Goal: Task Accomplishment & Management: Manage account settings

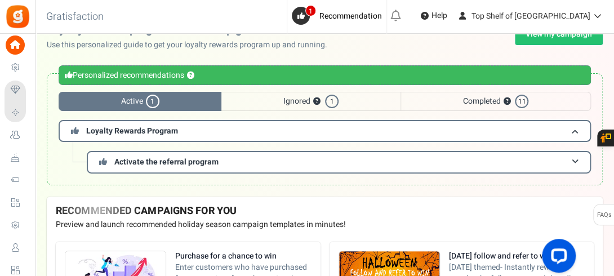
scroll to position [23, 0]
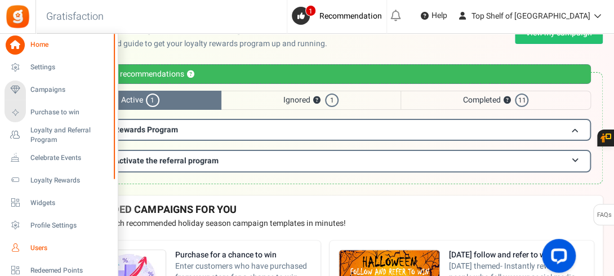
click at [40, 240] on link "Users" at bounding box center [59, 247] width 108 height 19
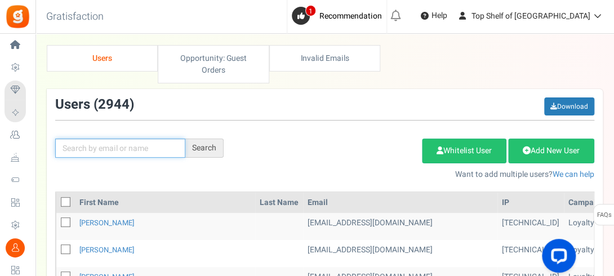
click at [144, 149] on input "text" at bounding box center [120, 148] width 130 height 19
type input "P"
type input "[PERSON_NAME].b420"
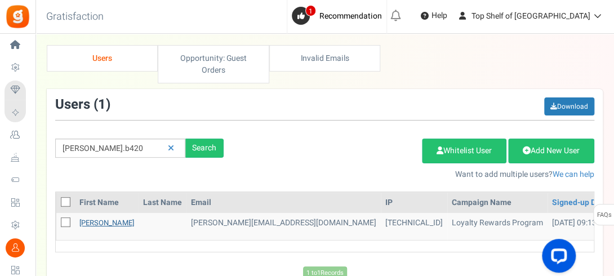
click at [105, 225] on link "[PERSON_NAME]" at bounding box center [106, 222] width 55 height 11
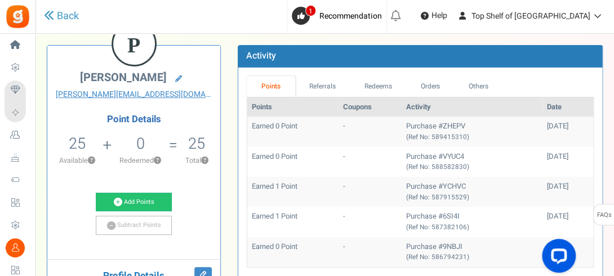
scroll to position [68, 0]
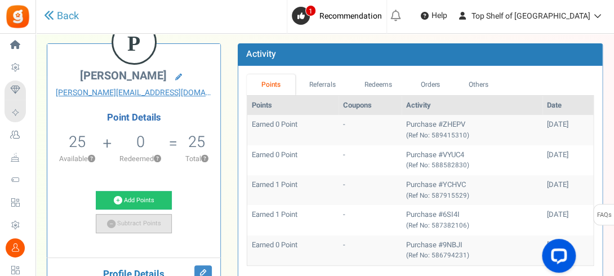
click at [135, 219] on link "Subtract Points" at bounding box center [134, 223] width 77 height 19
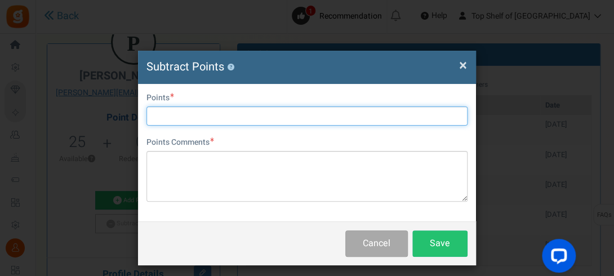
click at [230, 119] on input "text" at bounding box center [306, 115] width 321 height 19
type input "20"
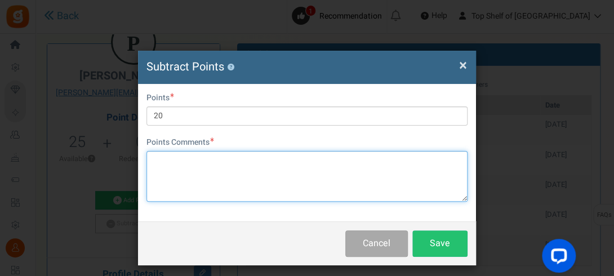
click at [204, 159] on textarea at bounding box center [306, 176] width 321 height 51
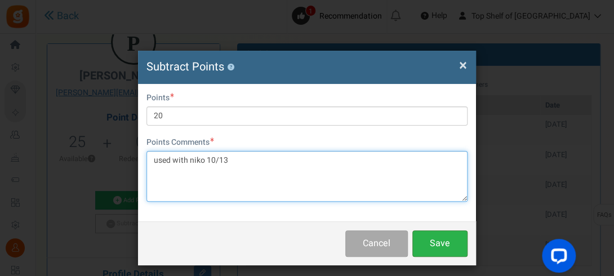
type textarea "used with niko 10/13"
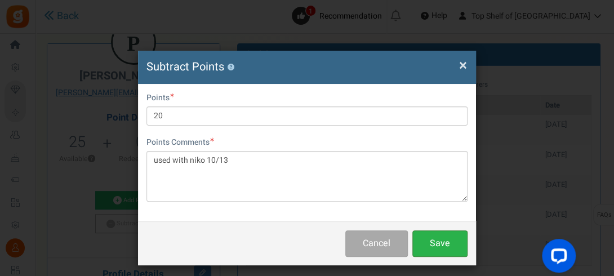
click at [438, 231] on button "Save" at bounding box center [439, 243] width 55 height 26
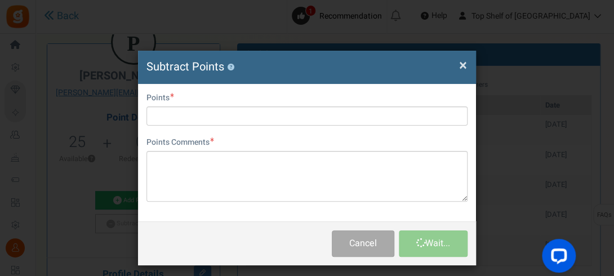
scroll to position [0, 0]
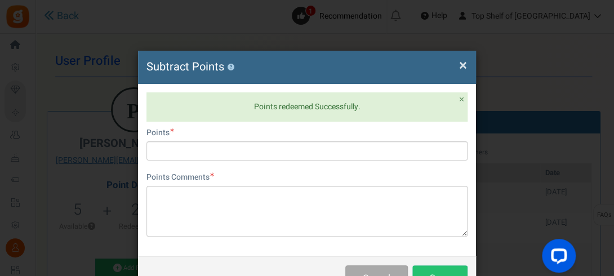
click at [462, 63] on span "×" at bounding box center [463, 65] width 8 height 21
